Goal: Task Accomplishment & Management: Manage account settings

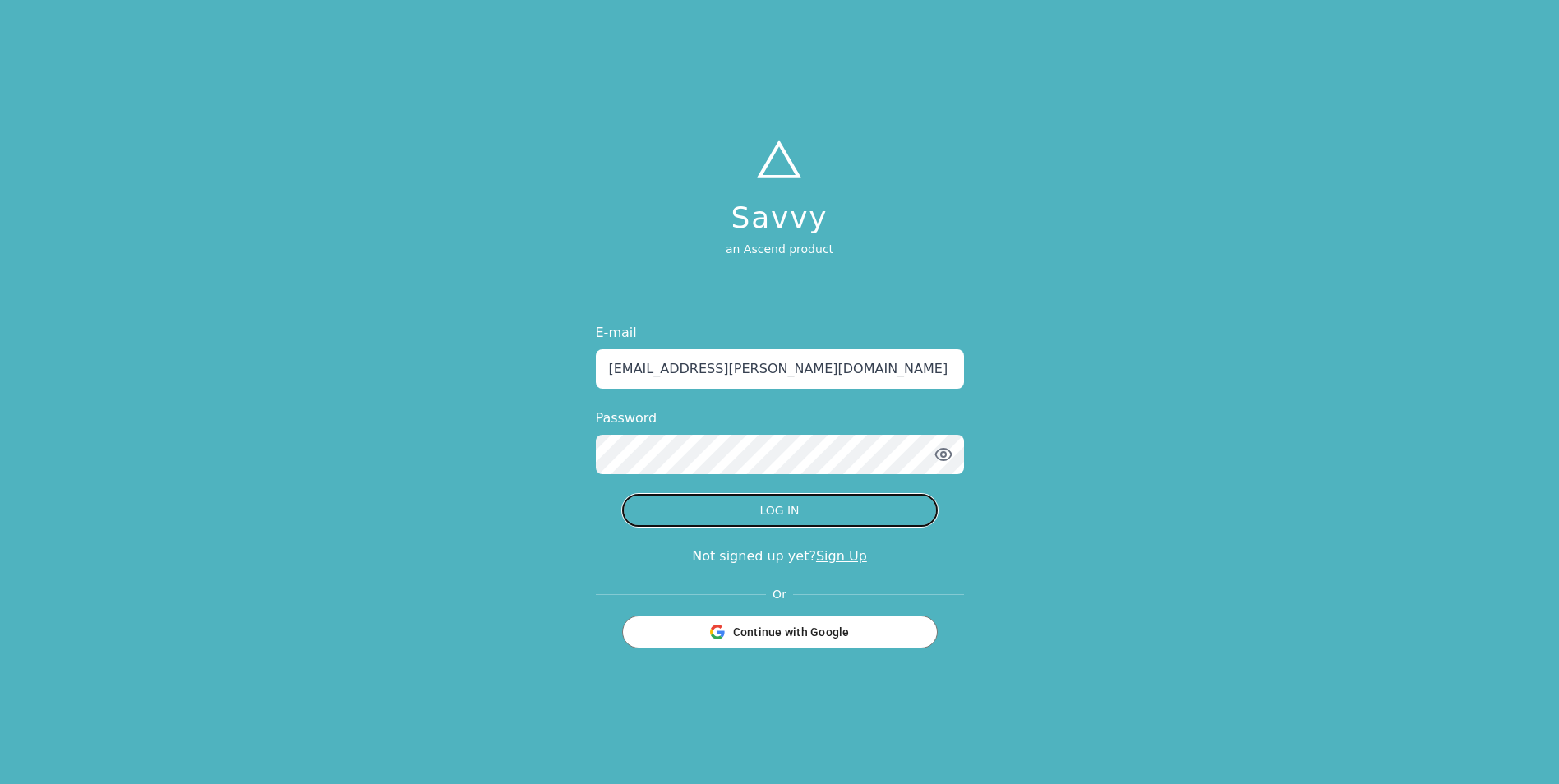
click at [772, 512] on button "LOG IN" at bounding box center [779, 510] width 315 height 33
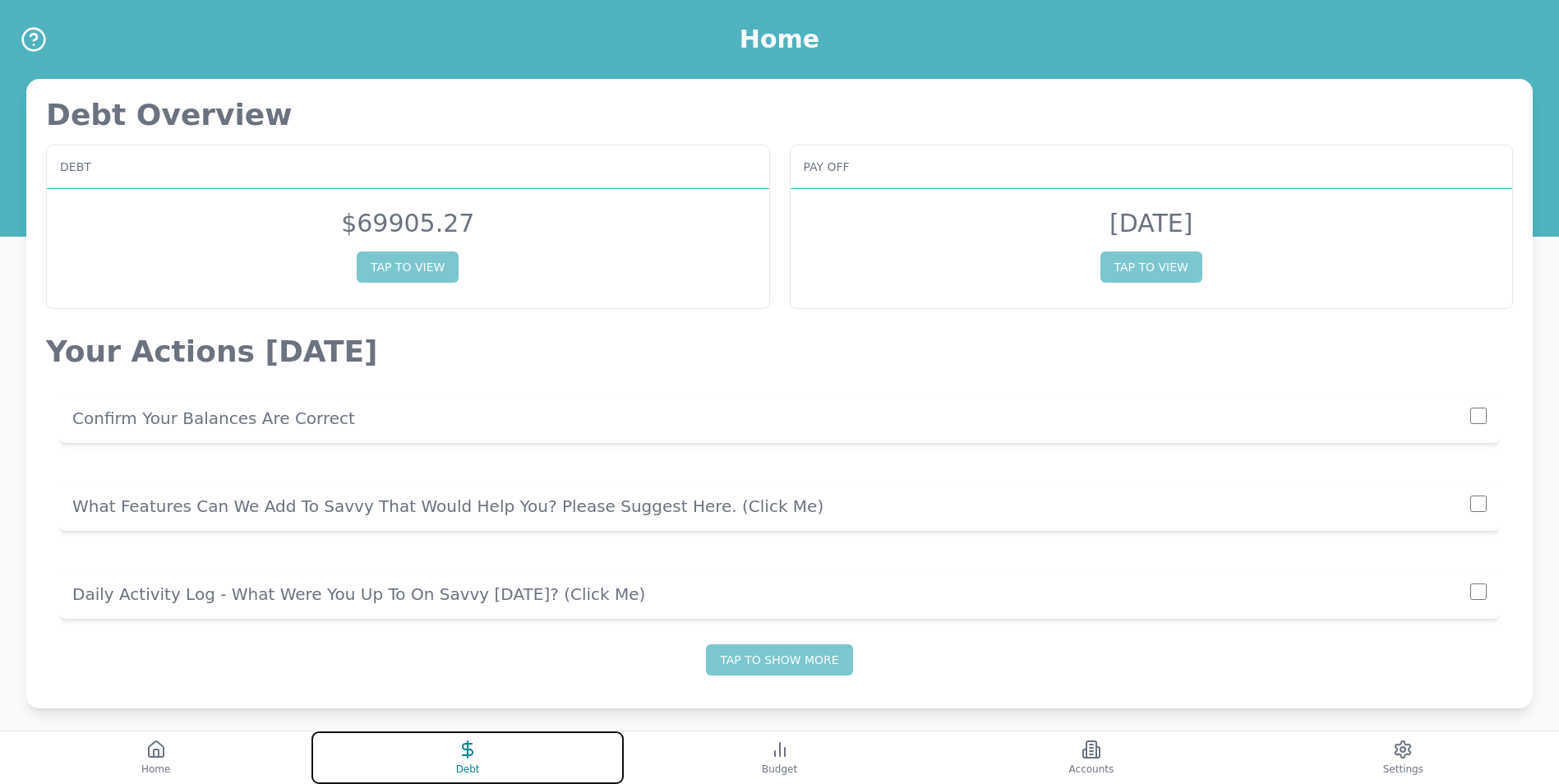
click at [460, 755] on icon at bounding box center [467, 749] width 20 height 20
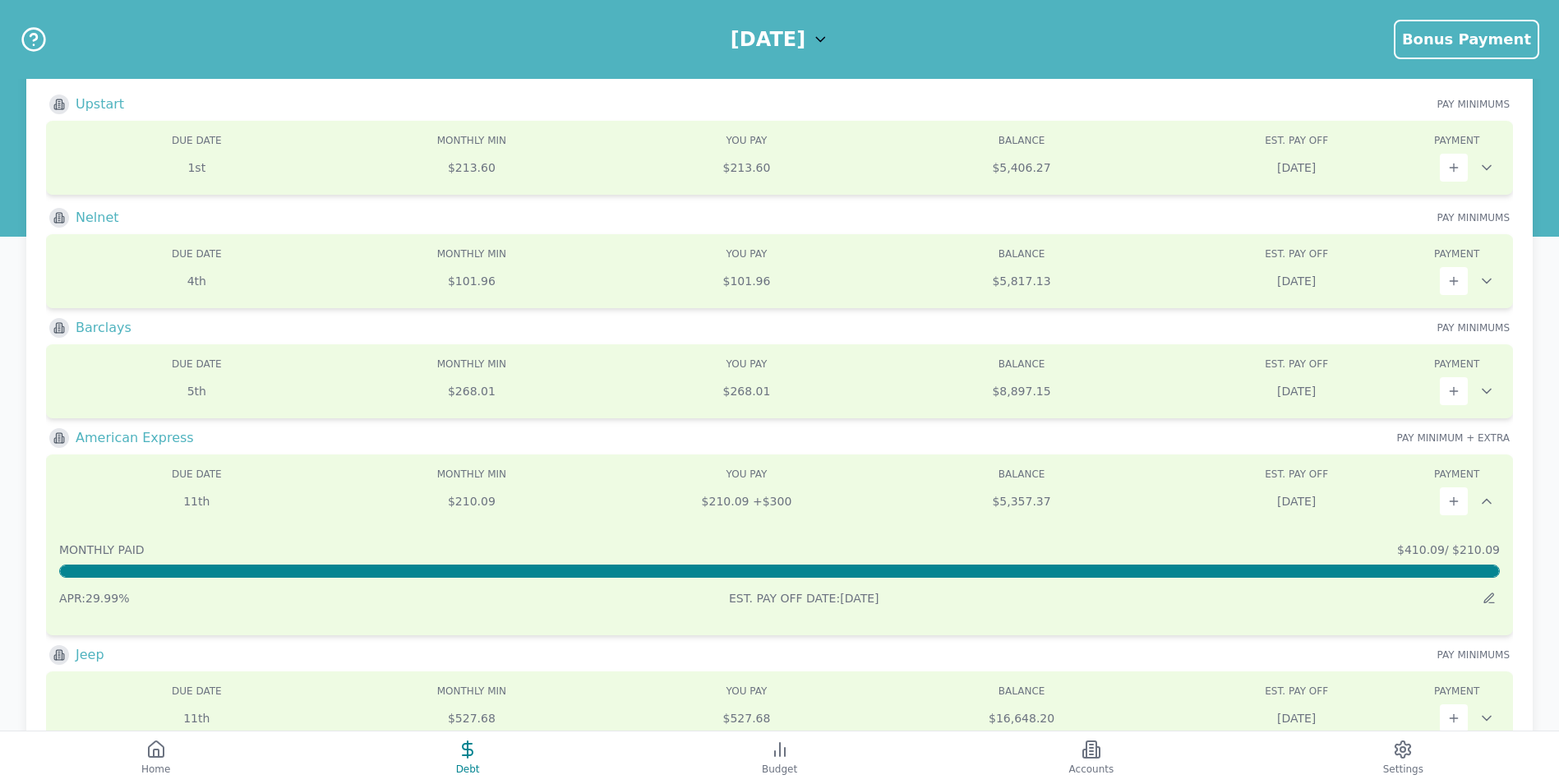
scroll to position [164, 0]
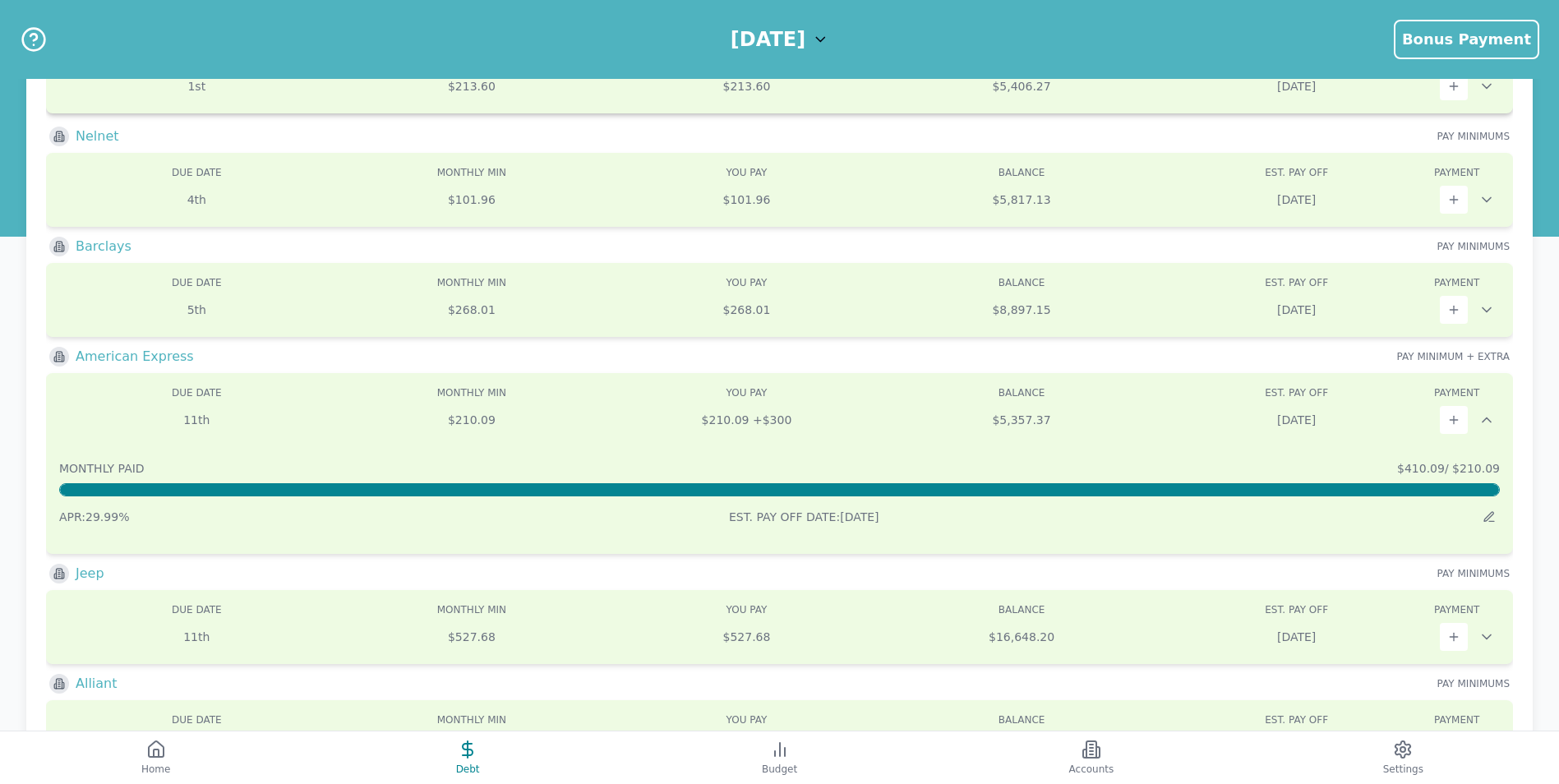
click at [797, 109] on div "Due: 1st Min: $213.60 You Pay: $213.60 Balance: $5,406.27 DUE DATE MONTHLY MIN …" at bounding box center [779, 76] width 1466 height 74
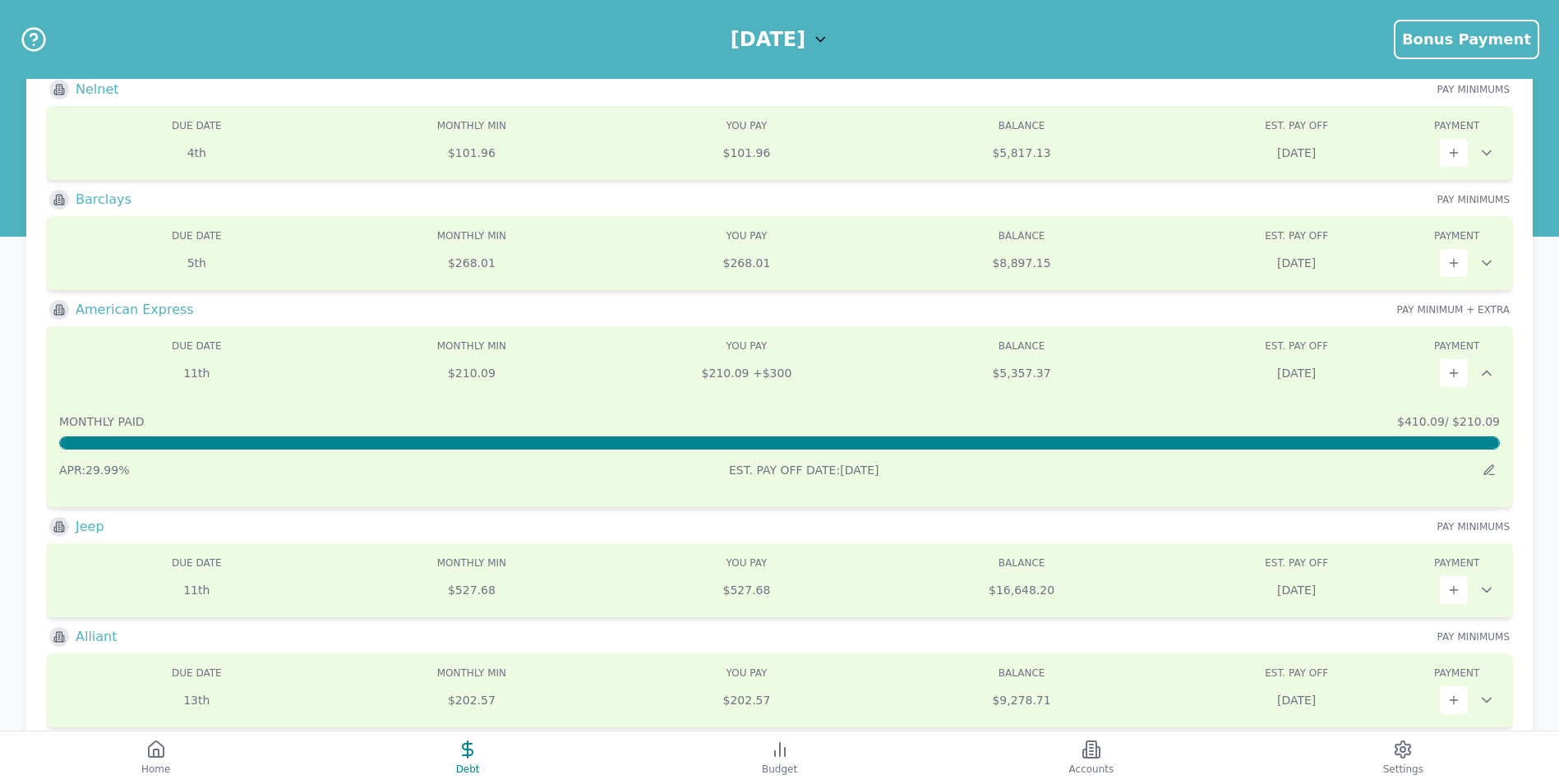
scroll to position [596, 0]
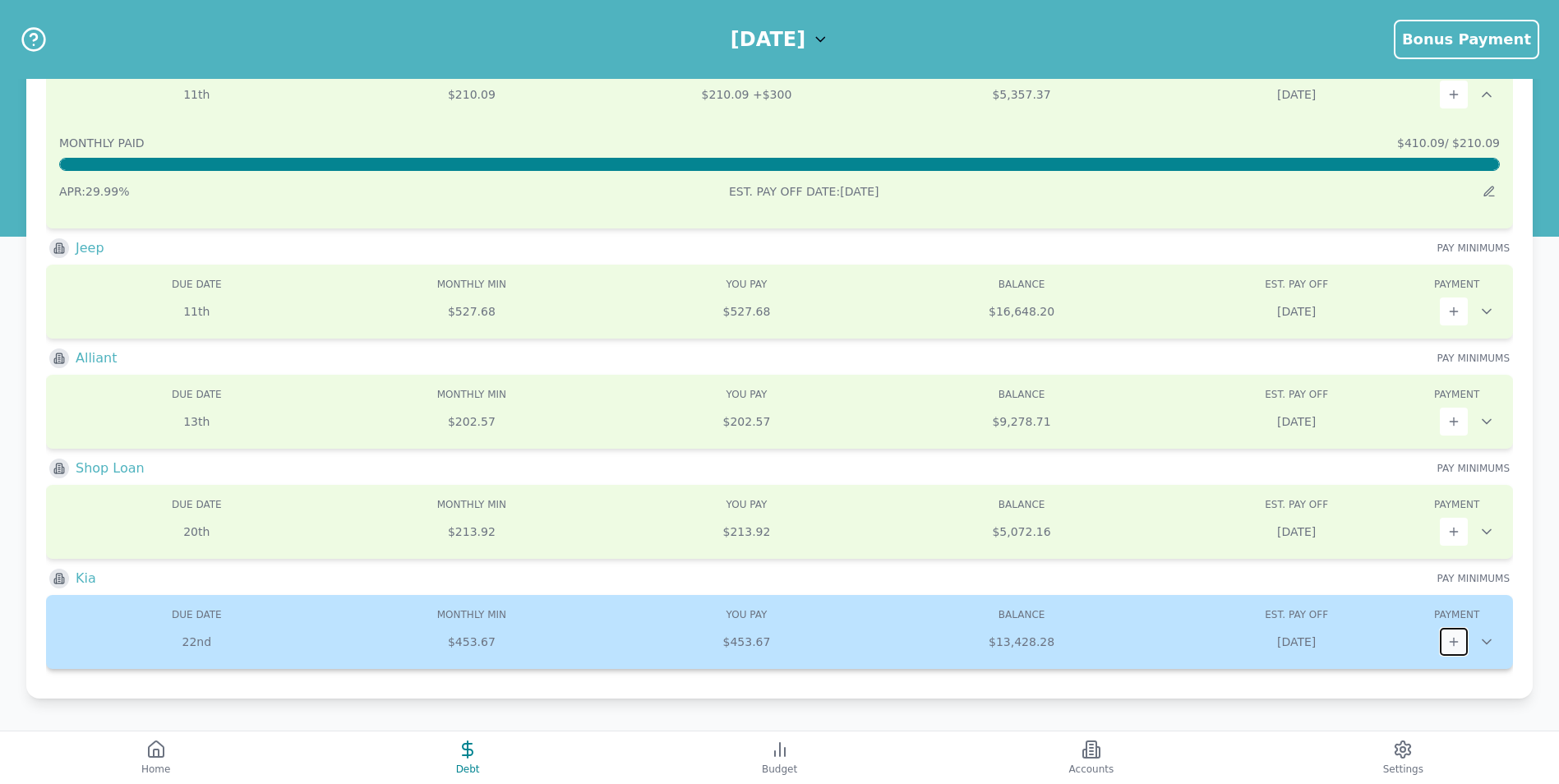
click at [1445, 641] on button at bounding box center [1453, 642] width 28 height 28
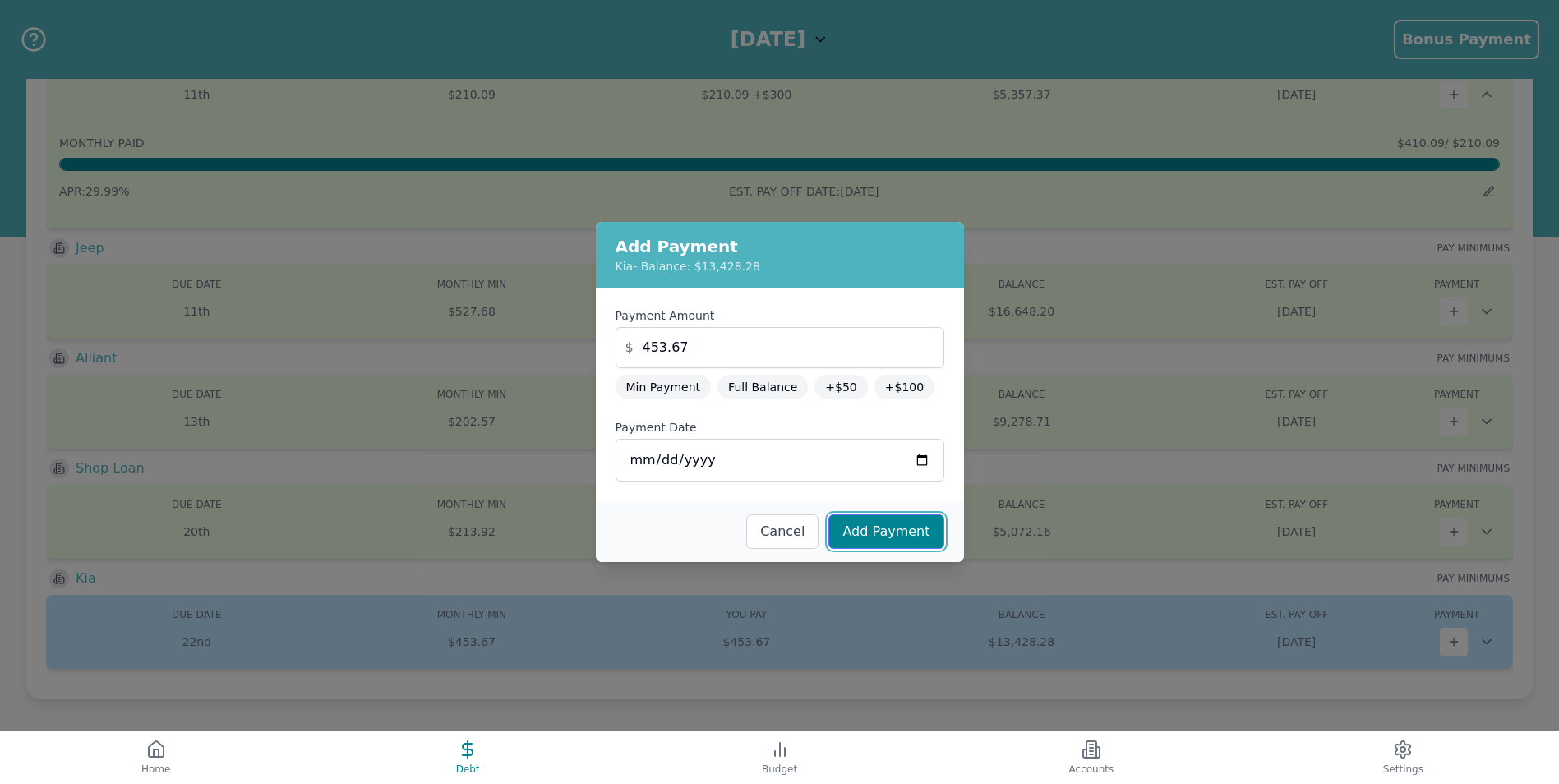
click at [913, 520] on button "Add Payment" at bounding box center [886, 532] width 115 height 35
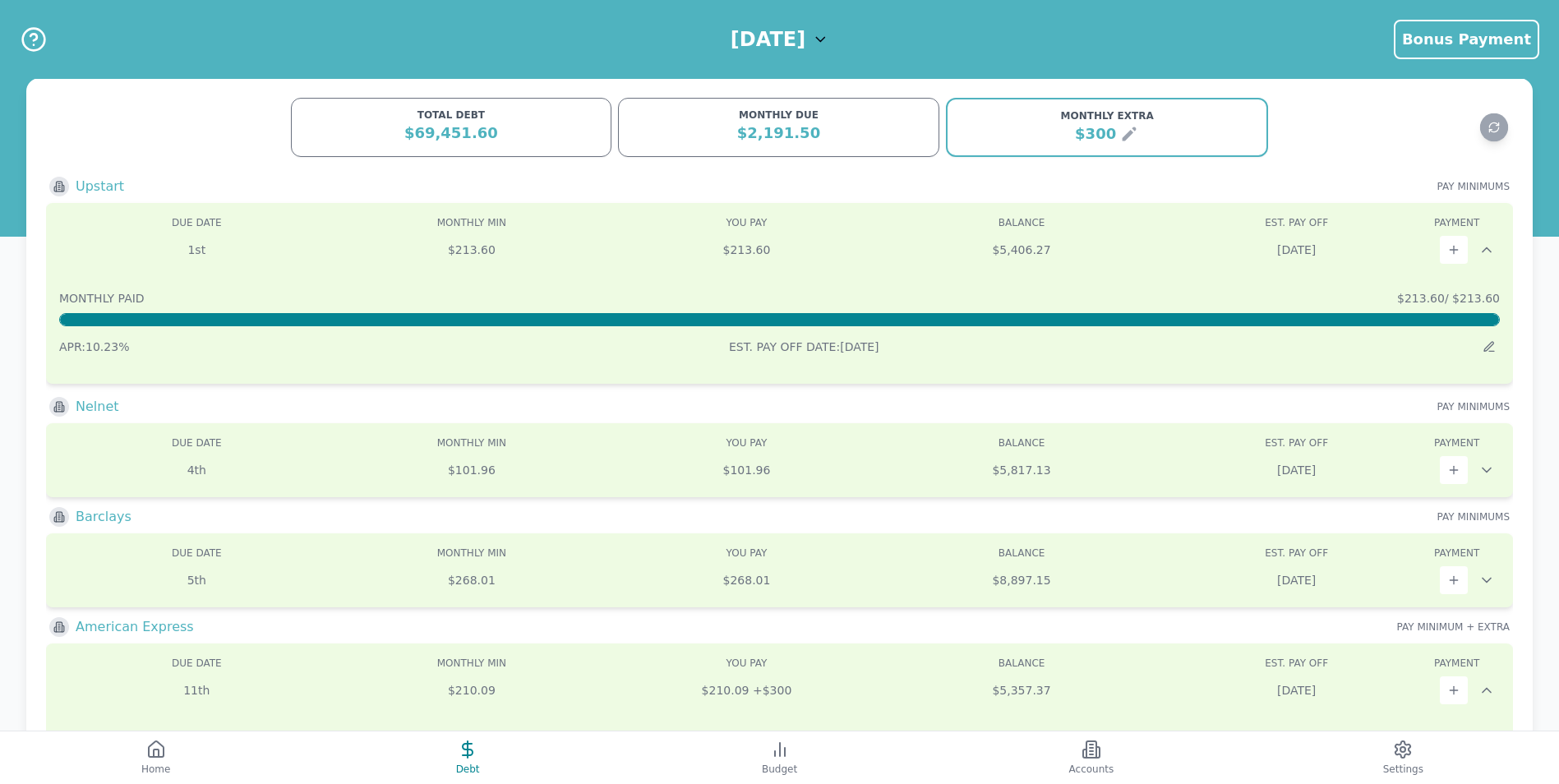
scroll to position [0, 0]
click at [1490, 252] on icon at bounding box center [1486, 251] width 8 height 4
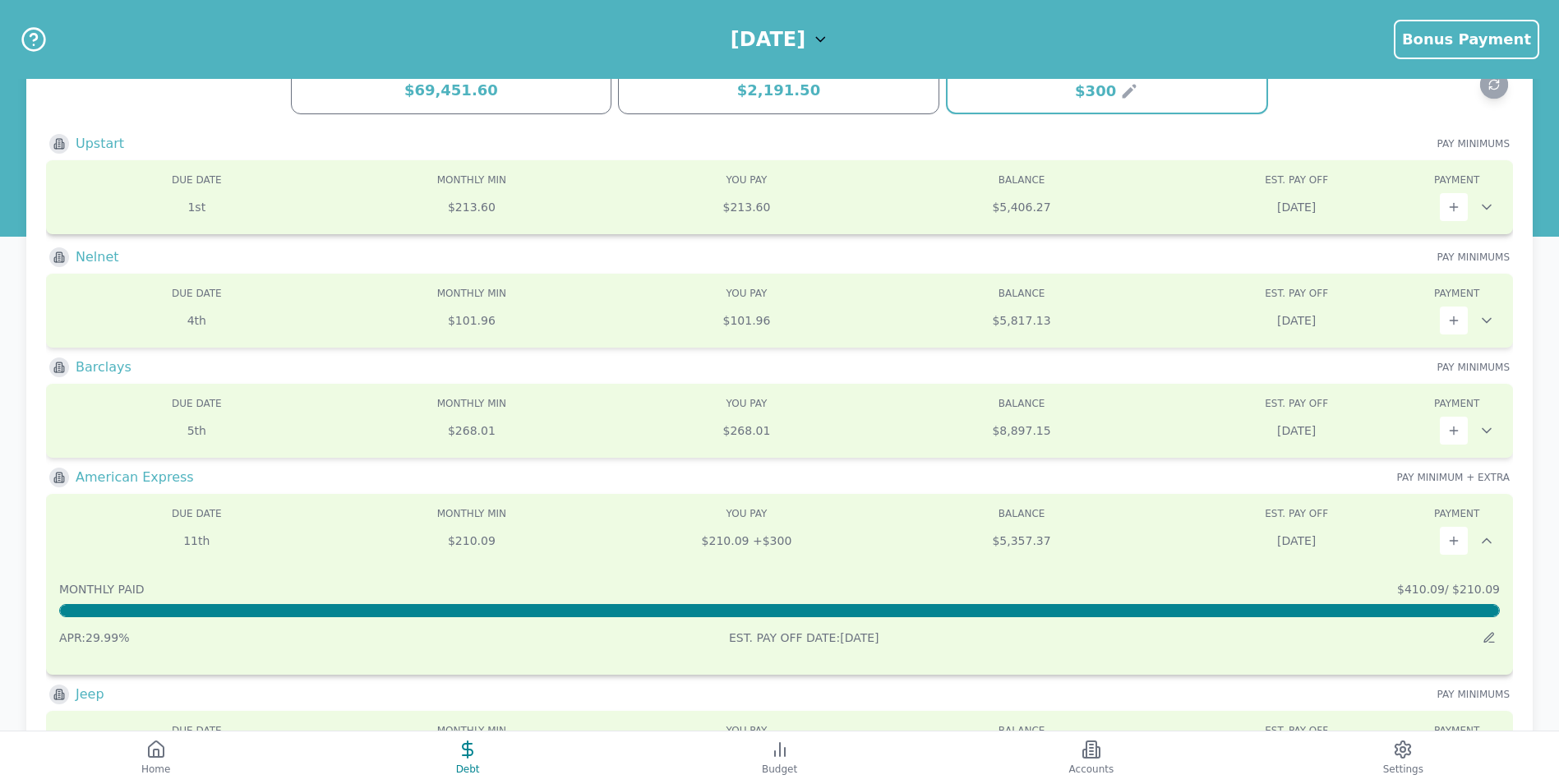
scroll to position [82, 0]
